Goal: Check status: Check status

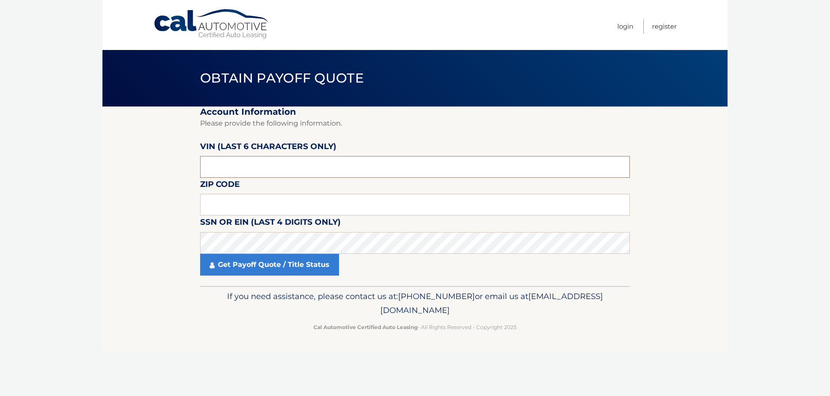
click at [240, 166] on input "text" at bounding box center [415, 167] width 430 height 22
type input "015573"
click at [255, 205] on input "text" at bounding box center [415, 205] width 430 height 22
type input "11566"
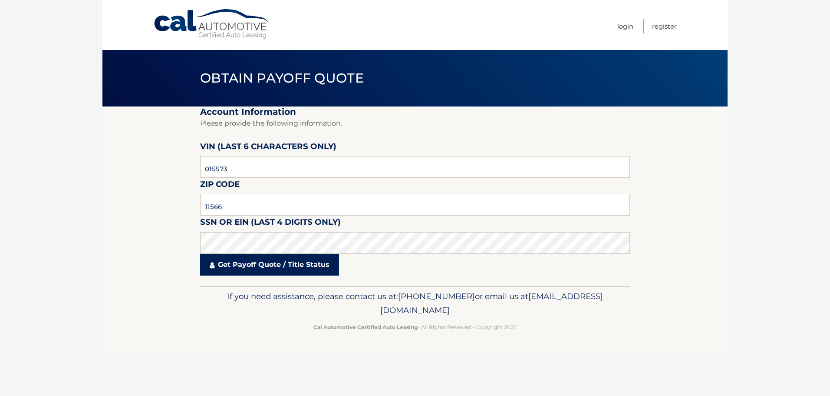
click at [259, 273] on link "Get Payoff Quote / Title Status" at bounding box center [269, 265] width 139 height 22
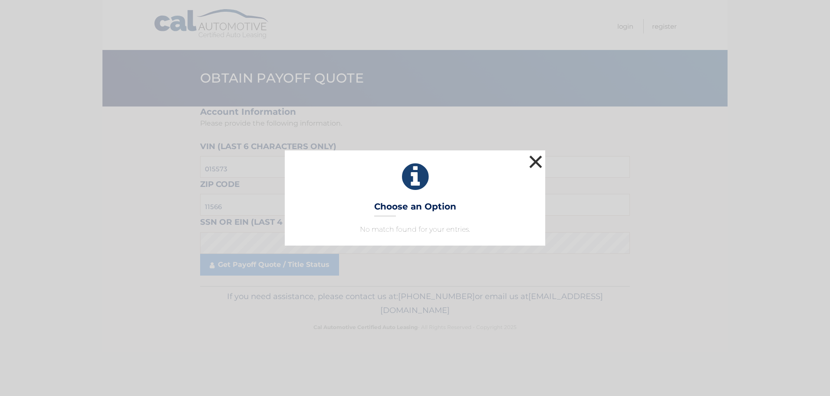
click at [538, 155] on button "×" at bounding box center [535, 161] width 17 height 17
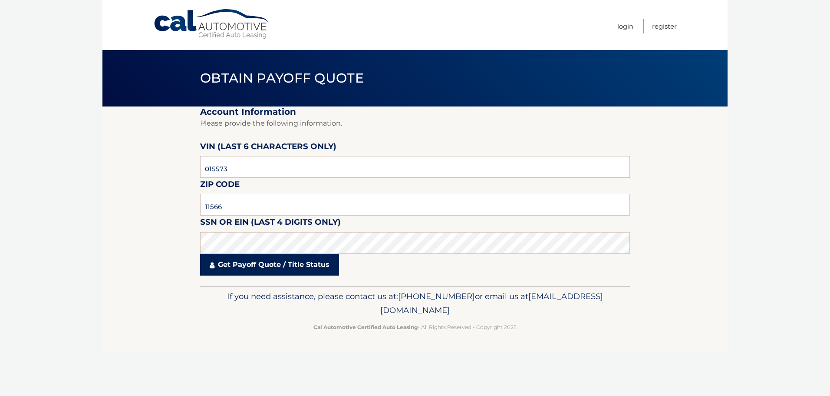
click at [271, 265] on link "Get Payoff Quote / Title Status" at bounding box center [269, 265] width 139 height 22
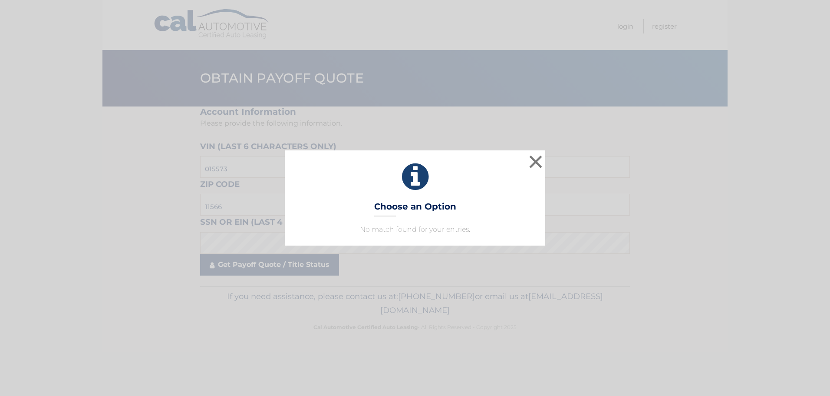
click at [271, 265] on div "× Choose an Option No match found for your entries. This is what you see on sec…" at bounding box center [415, 198] width 830 height 396
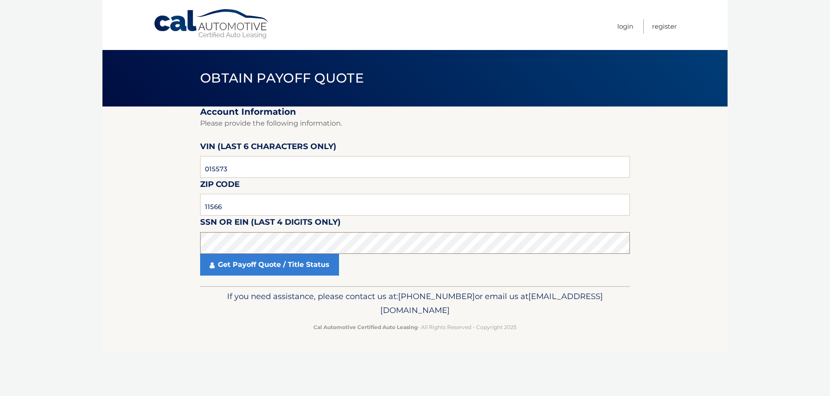
click at [139, 243] on section "Account Information Please provide the following information. [PERSON_NAME] (la…" at bounding box center [414, 195] width 625 height 179
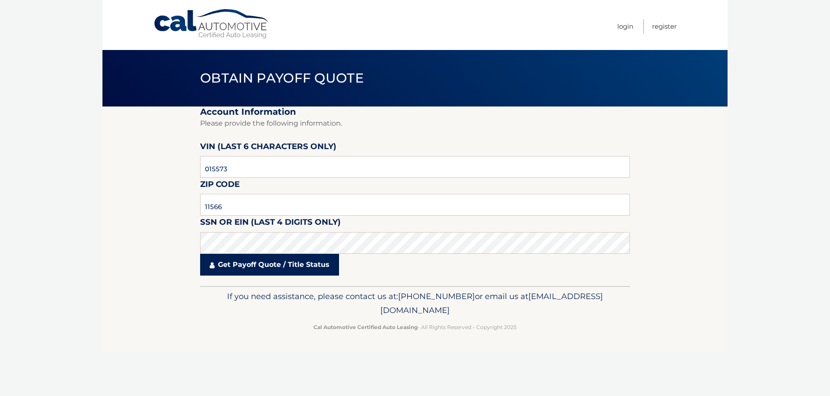
click at [259, 264] on link "Get Payoff Quote / Title Status" at bounding box center [269, 265] width 139 height 22
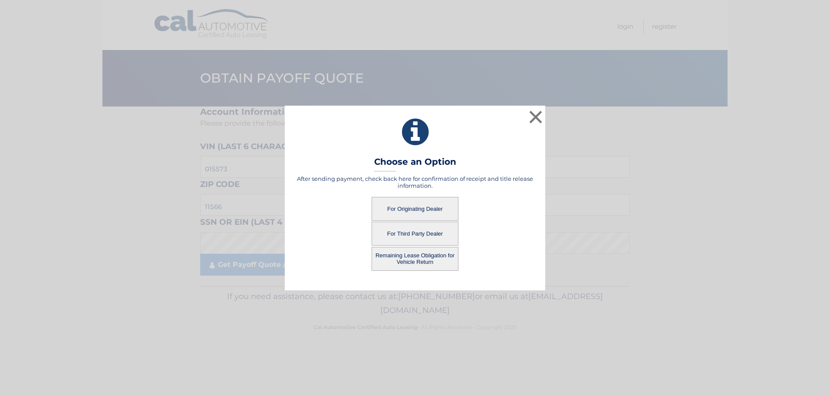
click at [421, 207] on button "For Originating Dealer" at bounding box center [415, 209] width 87 height 24
click at [408, 207] on button "For Originating Dealer" at bounding box center [415, 209] width 87 height 24
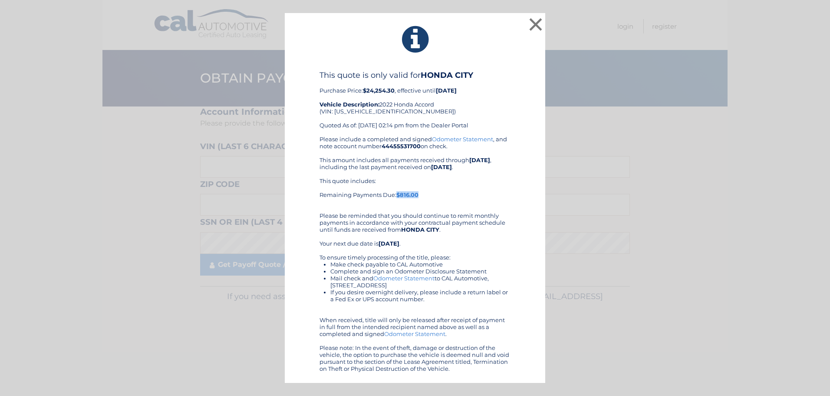
drag, startPoint x: 425, startPoint y: 196, endPoint x: 397, endPoint y: 196, distance: 27.8
click at [397, 196] on div "This quote includes: Remaining Payments Due: $816.00" at bounding box center [415, 191] width 191 height 28
copy b "$816.00"
